Goal: Information Seeking & Learning: Learn about a topic

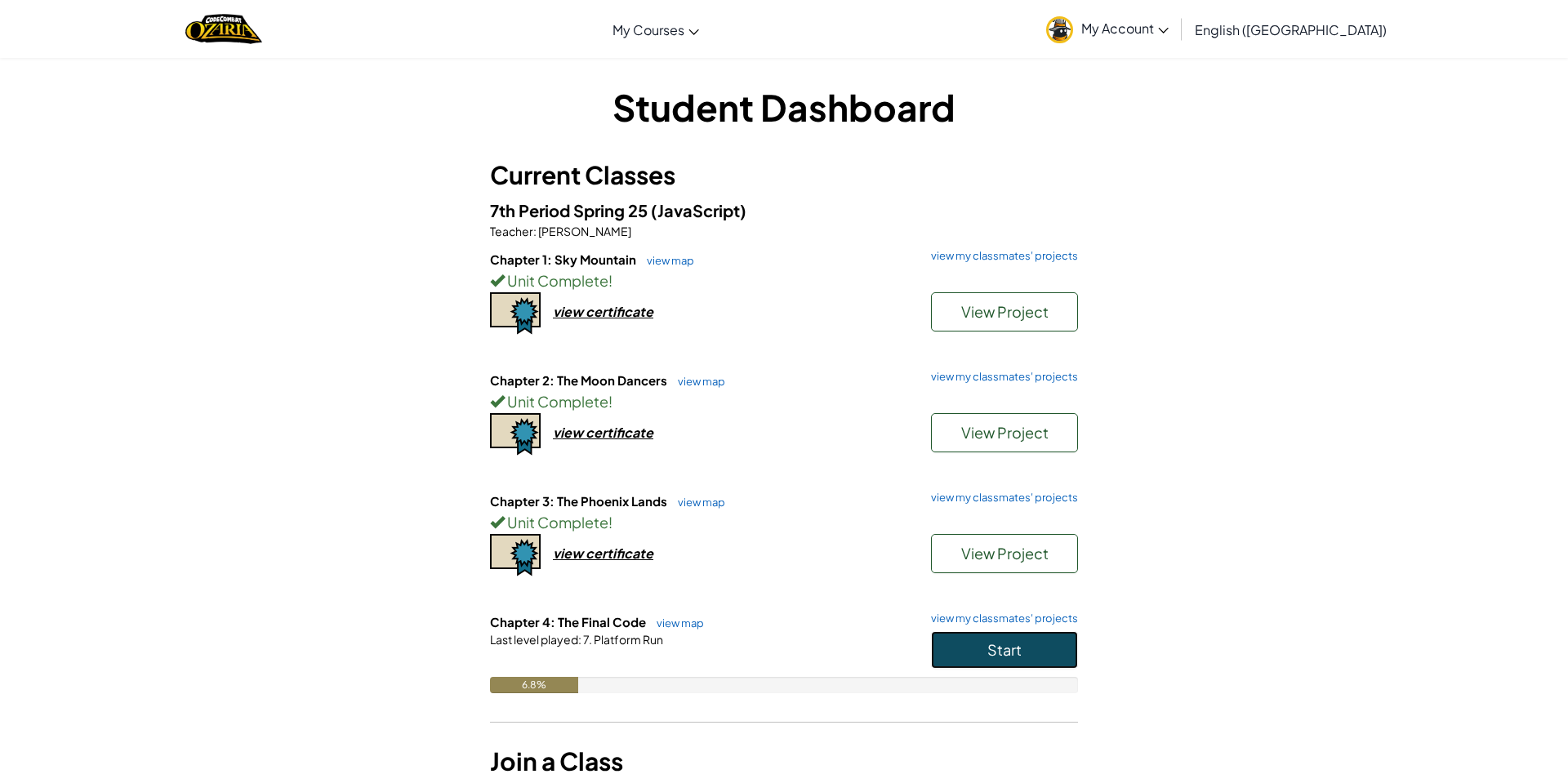
click at [1038, 650] on button "Start" at bounding box center [1004, 650] width 147 height 38
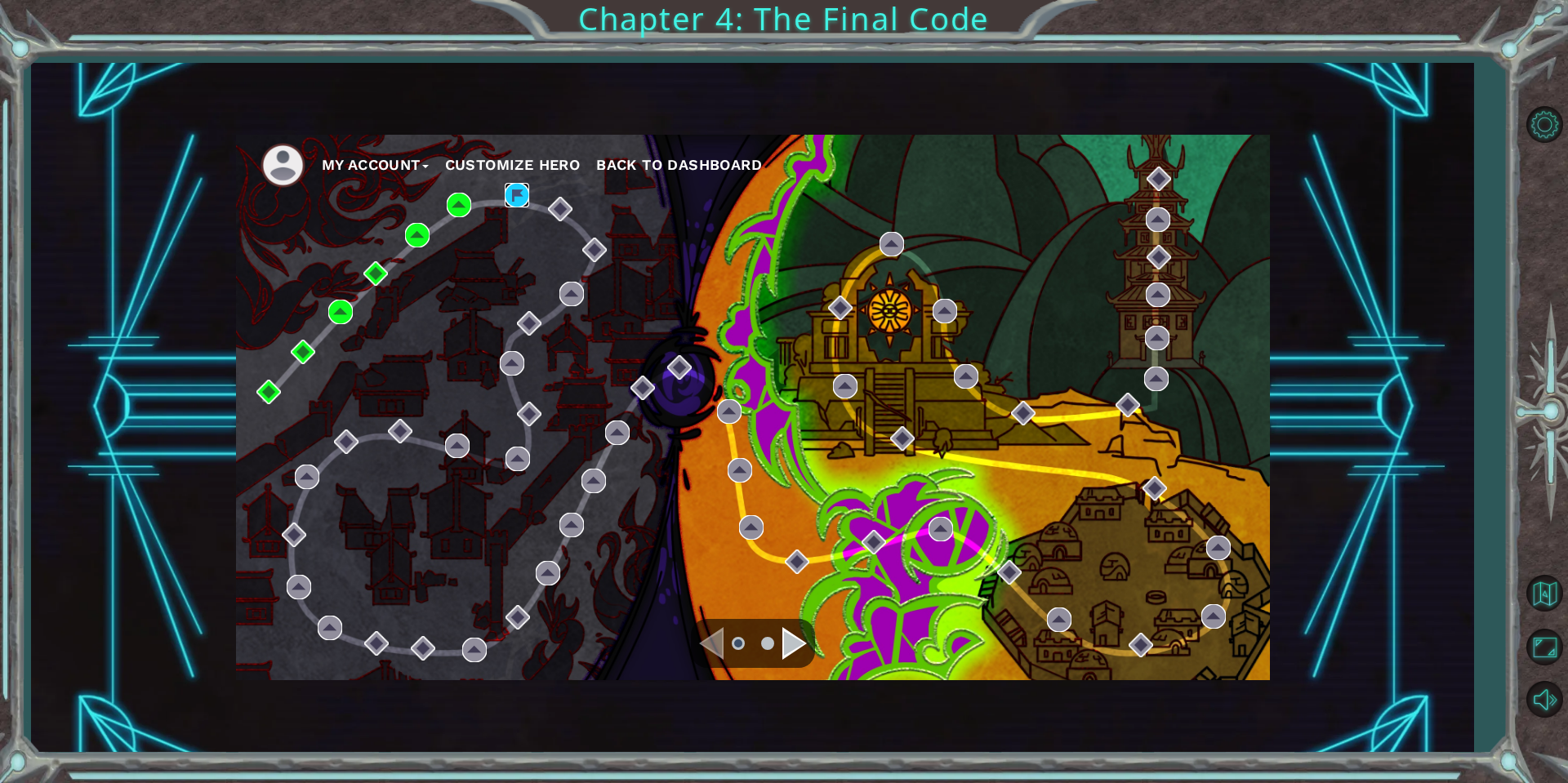
click at [517, 188] on img at bounding box center [517, 195] width 24 height 24
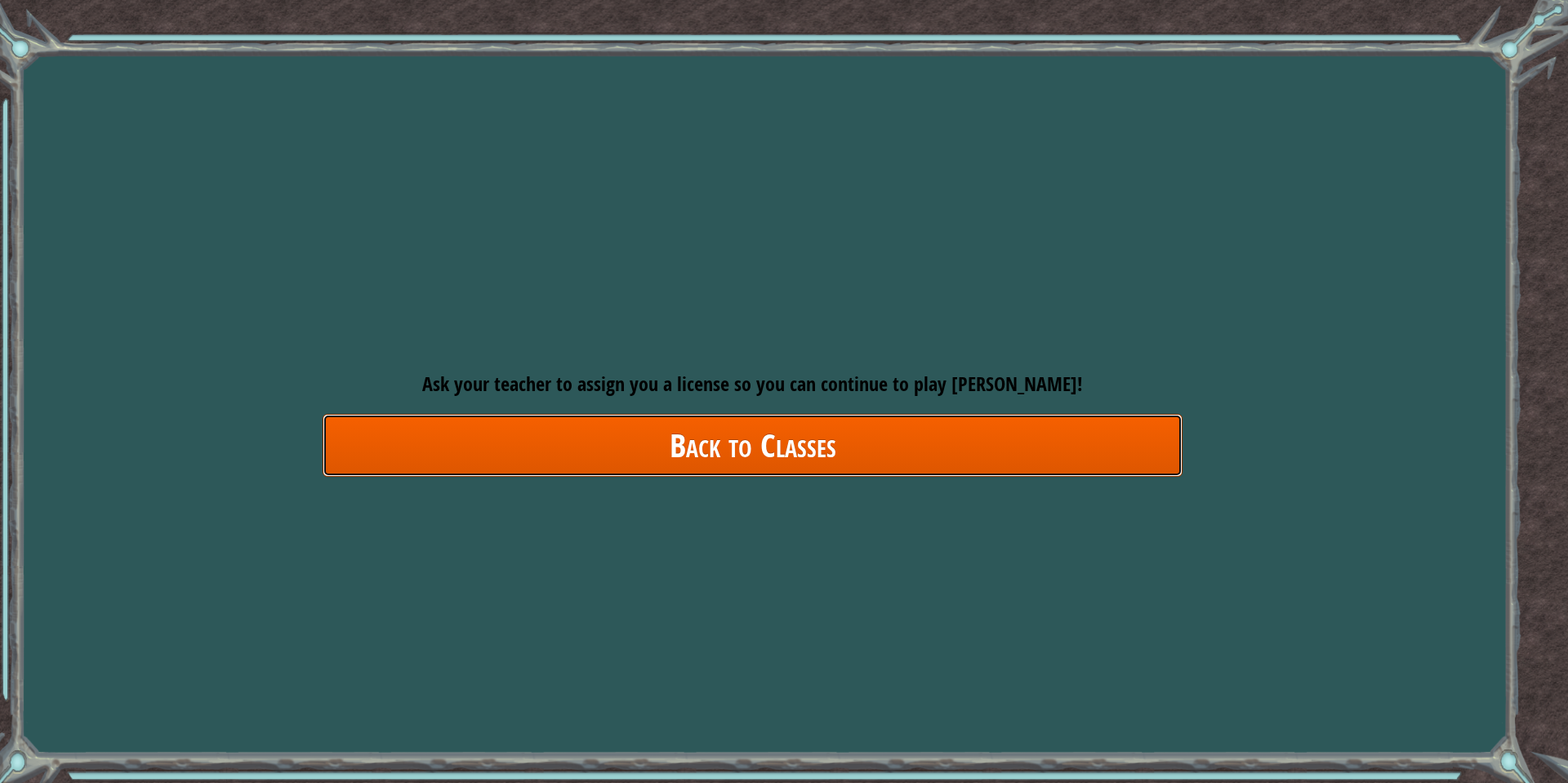
click at [880, 437] on link "Back to Classes" at bounding box center [753, 445] width 860 height 63
